Goal: Find specific page/section: Find specific page/section

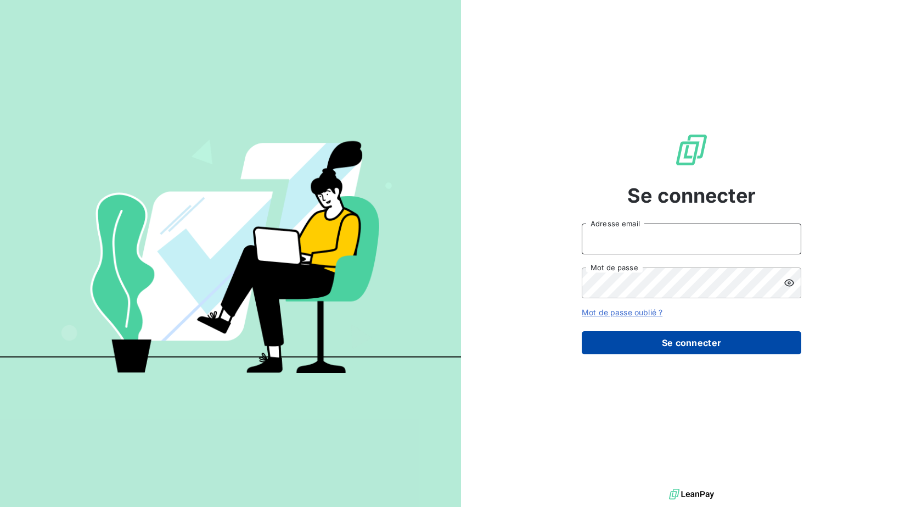
type input "[PERSON_NAME][EMAIL_ADDRESS][DOMAIN_NAME]"
click at [709, 339] on button "Se connecter" at bounding box center [692, 342] width 220 height 23
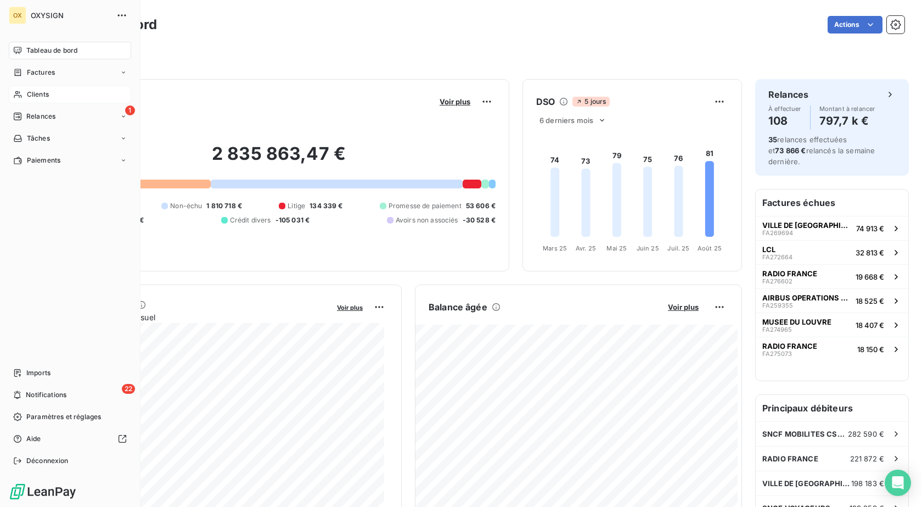
click at [73, 89] on div "Clients" at bounding box center [70, 95] width 122 height 18
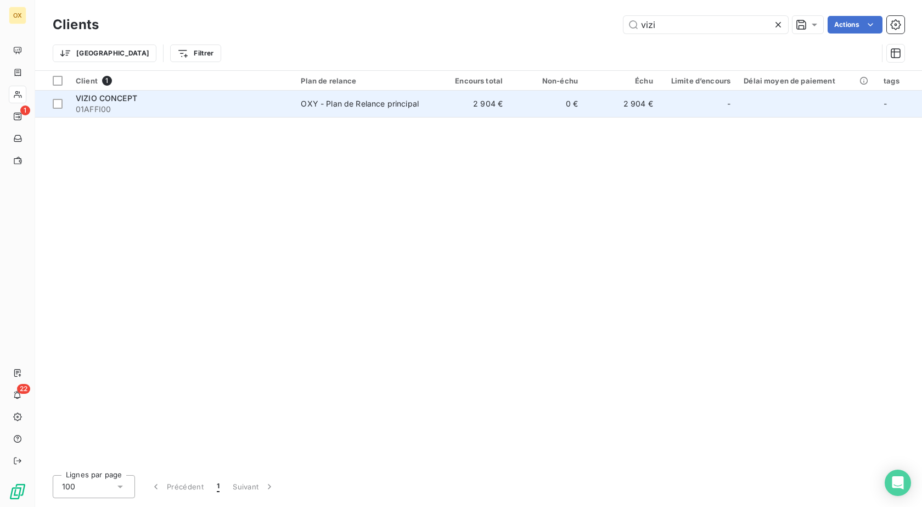
type input "vizi"
click at [361, 108] on div "OXY - Plan de Relance principal" at bounding box center [360, 103] width 118 height 11
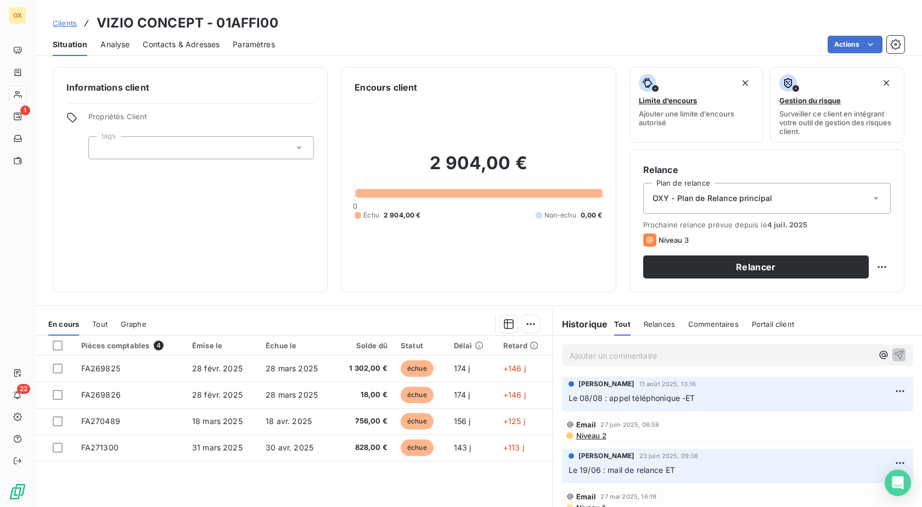
click at [178, 47] on span "Contacts & Adresses" at bounding box center [181, 44] width 77 height 11
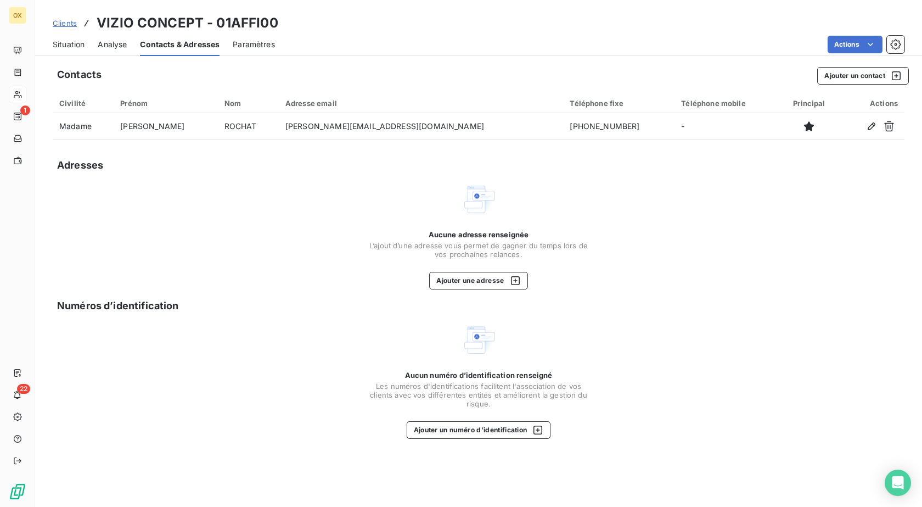
drag, startPoint x: 63, startPoint y: 35, endPoint x: 67, endPoint y: 43, distance: 8.6
click at [65, 40] on div "Situation" at bounding box center [69, 44] width 32 height 23
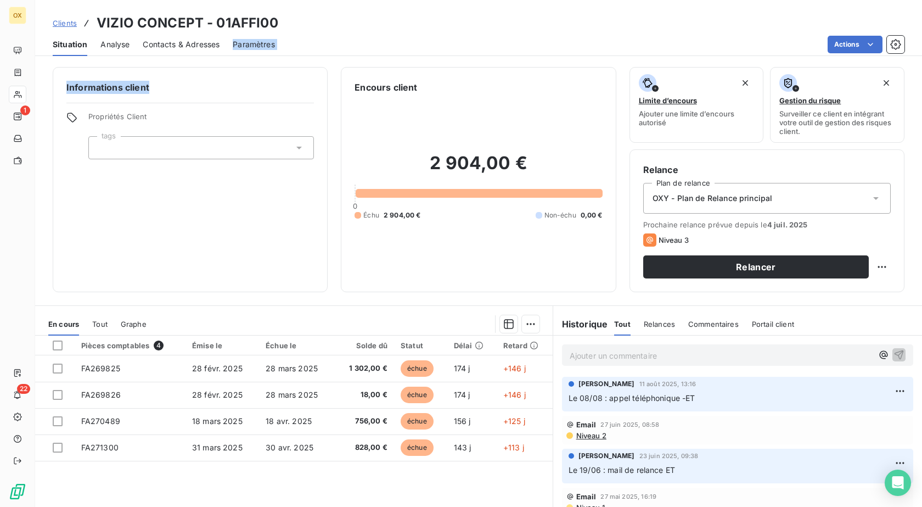
click at [243, 66] on div "Clients VIZIO CONCEPT - 01AFFI00 Situation Analyse Contacts & Adresses Paramètr…" at bounding box center [478, 253] width 887 height 507
click at [141, 48] on div "Situation Analyse Contacts & Adresses Paramètres Actions" at bounding box center [478, 44] width 887 height 23
click at [196, 37] on div "Contacts & Adresses" at bounding box center [181, 44] width 77 height 23
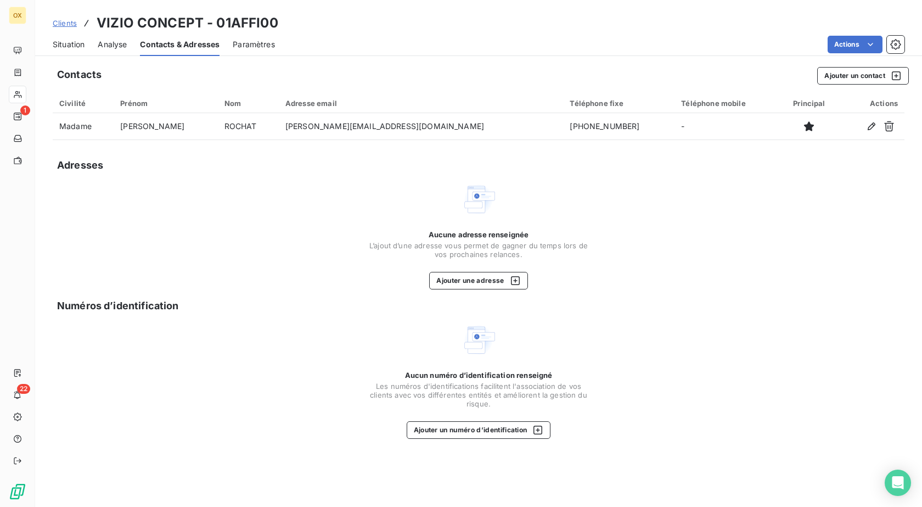
click at [76, 50] on div "Situation" at bounding box center [69, 44] width 32 height 23
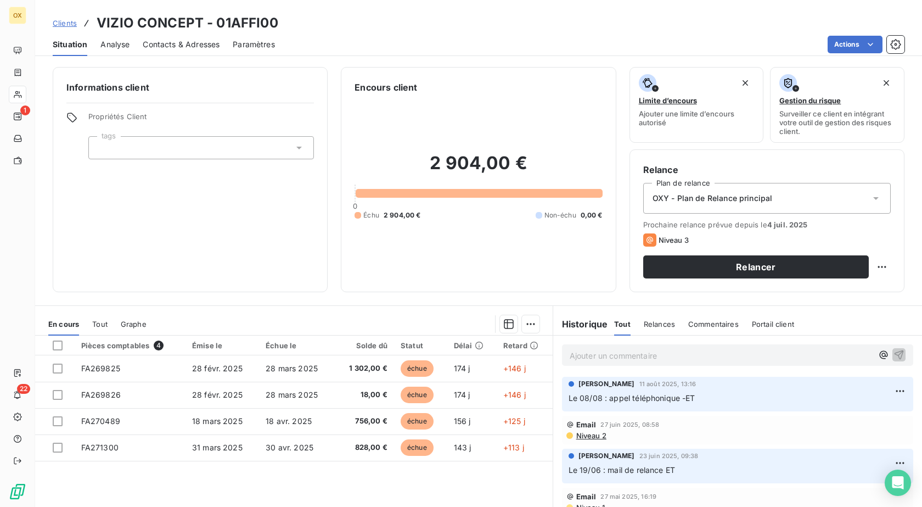
click at [334, 262] on div "Informations client Propriétés Client tags Encours client 2 904,00 € 0 Échu 2 9…" at bounding box center [478, 179] width 887 height 225
click at [695, 363] on div "Ajouter un commentaire ﻿" at bounding box center [737, 354] width 351 height 21
click at [689, 358] on p "Ajouter un commentaire ﻿" at bounding box center [721, 356] width 303 height 14
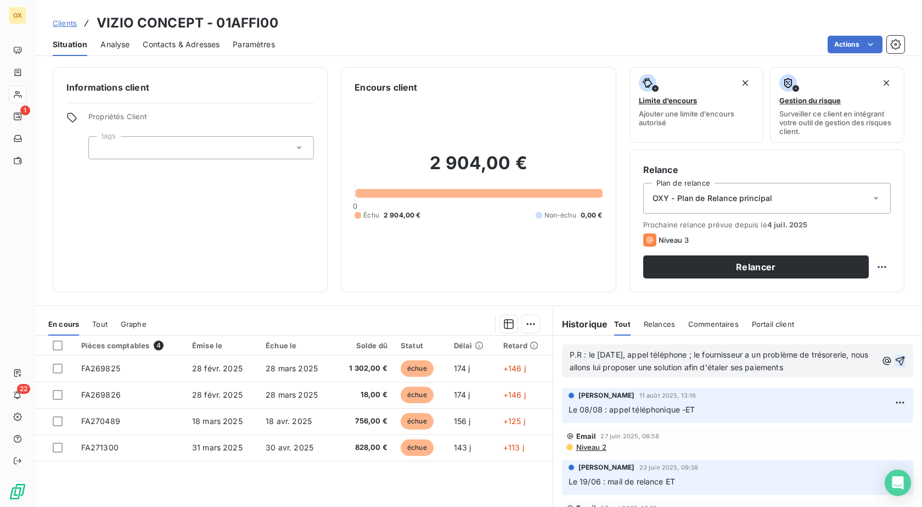
click at [895, 360] on icon "button" at bounding box center [900, 360] width 11 height 11
